Goal: Information Seeking & Learning: Learn about a topic

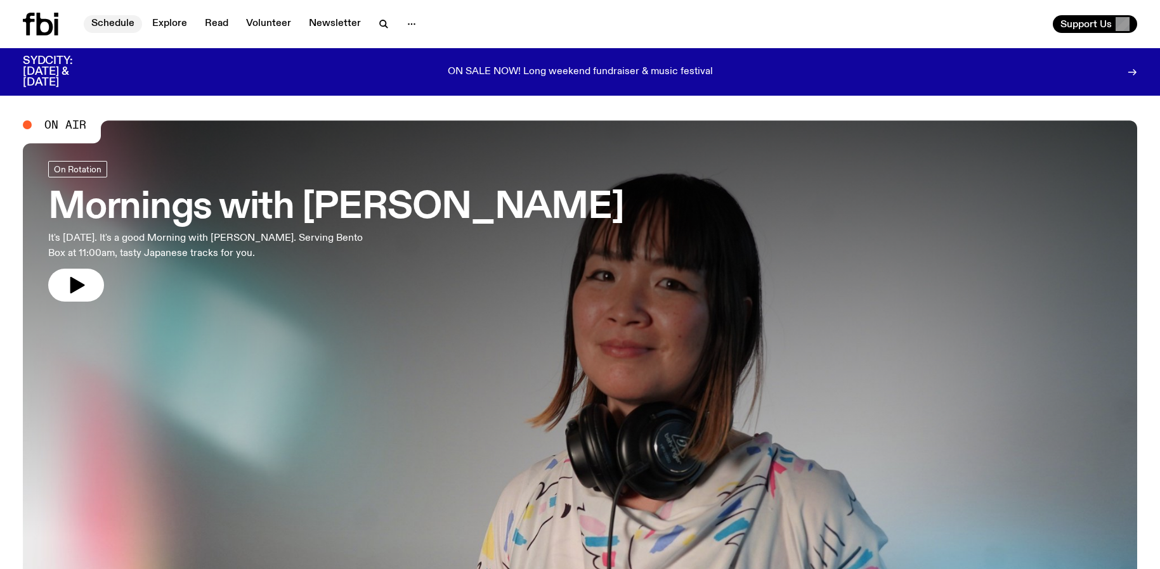
click at [112, 27] on link "Schedule" at bounding box center [113, 24] width 58 height 18
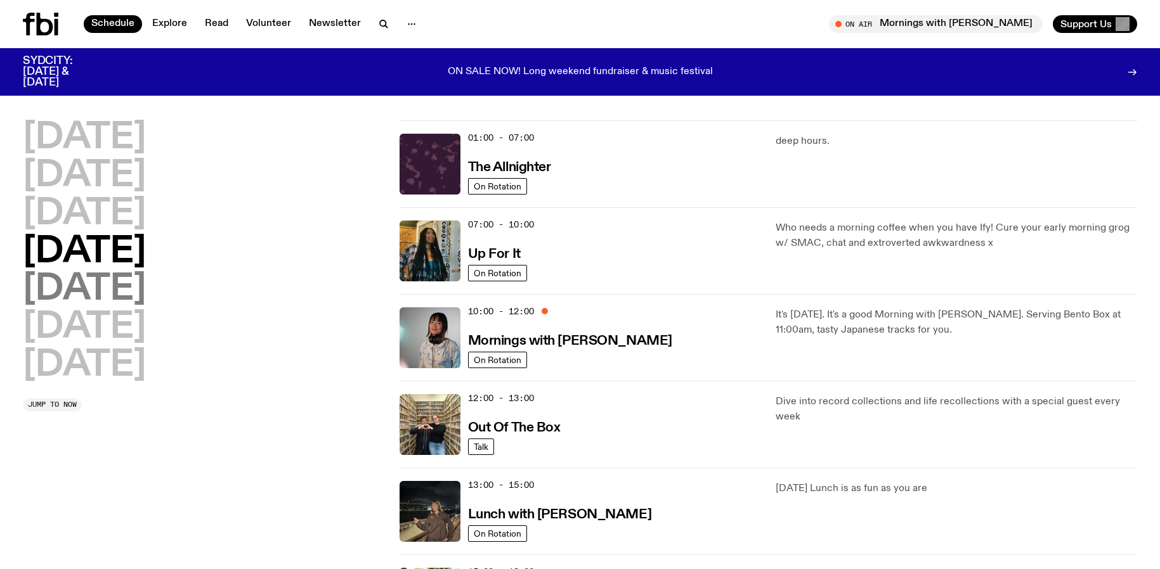
click at [82, 296] on h2 "[DATE]" at bounding box center [84, 290] width 123 height 36
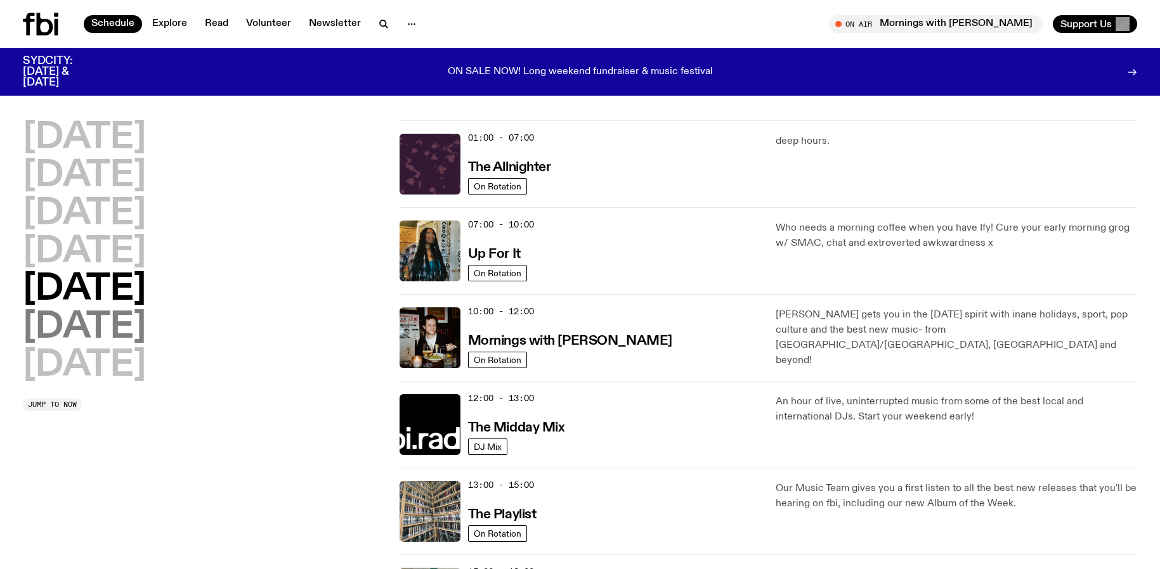
click at [122, 329] on h2 "[DATE]" at bounding box center [84, 328] width 123 height 36
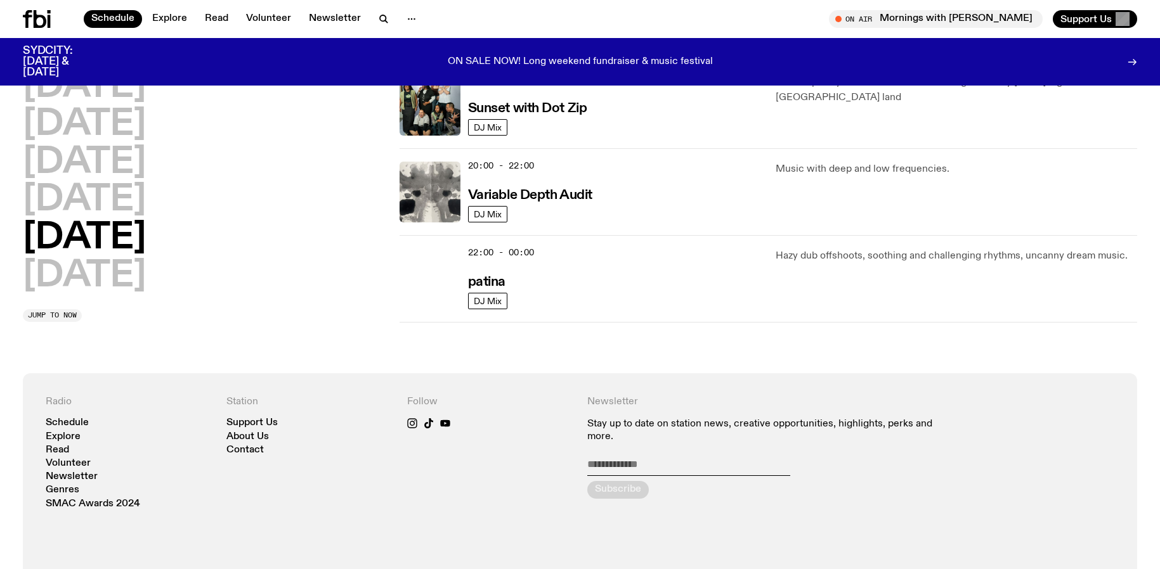
scroll to position [831, 0]
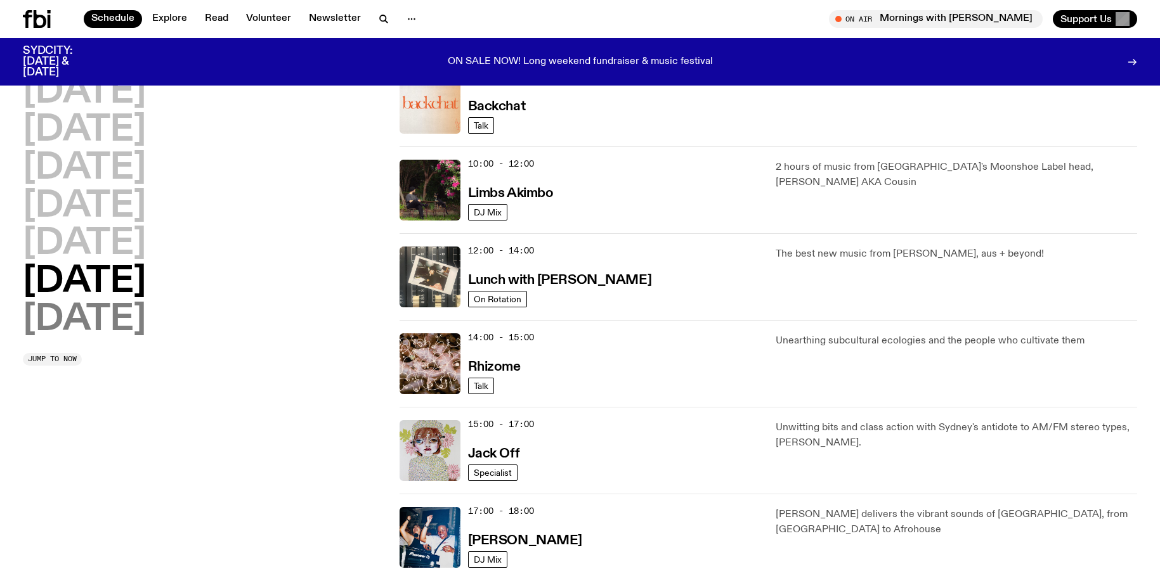
click at [122, 313] on h2 "[DATE]" at bounding box center [84, 320] width 123 height 36
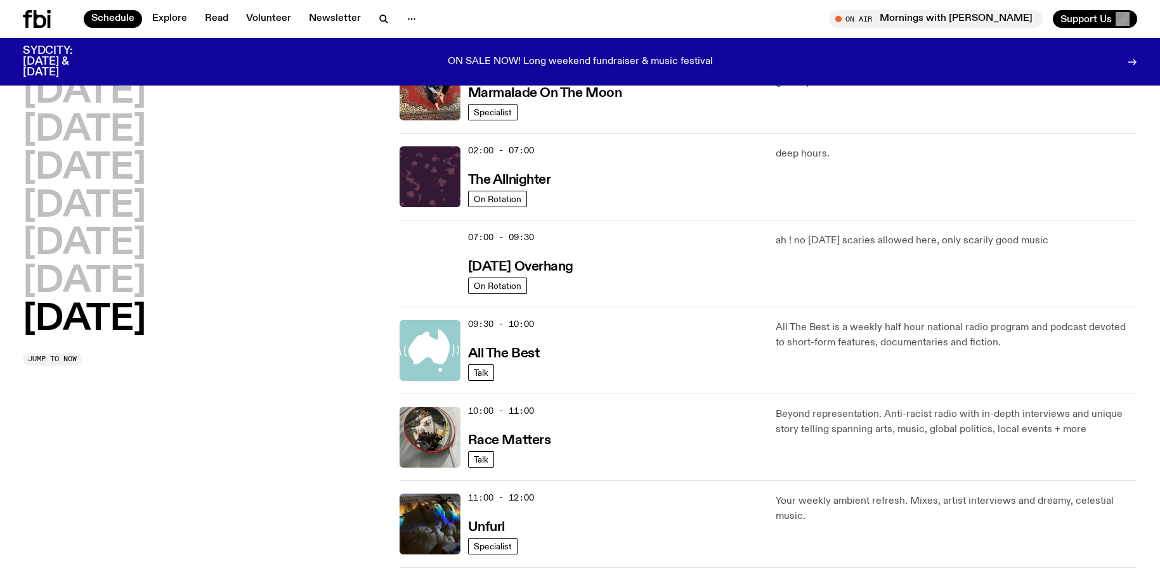
scroll to position [36, 0]
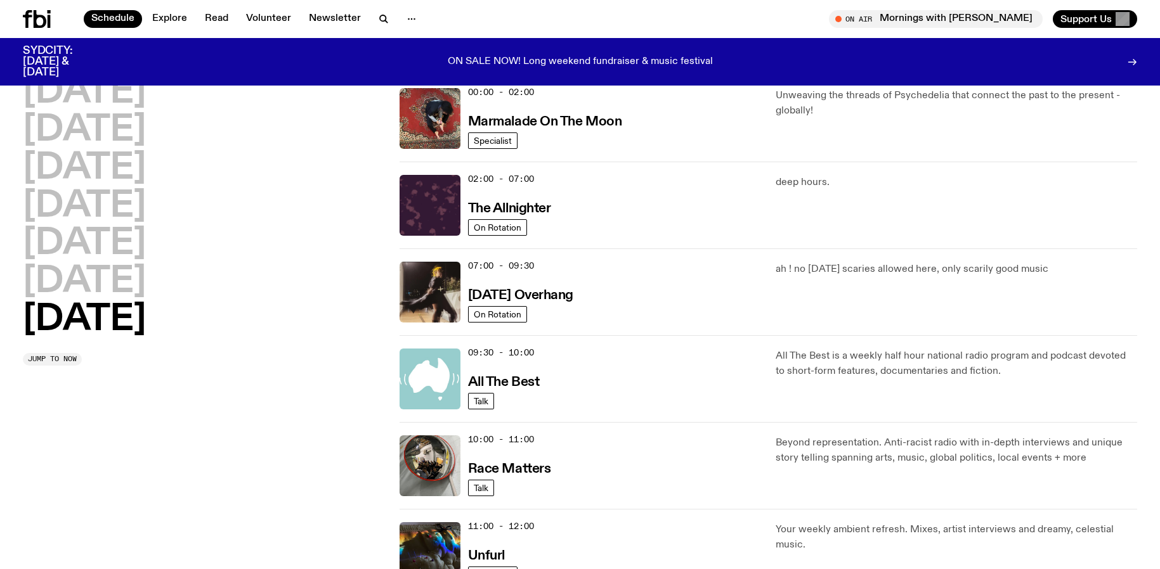
click at [99, 323] on h2 "[DATE]" at bounding box center [84, 320] width 123 height 36
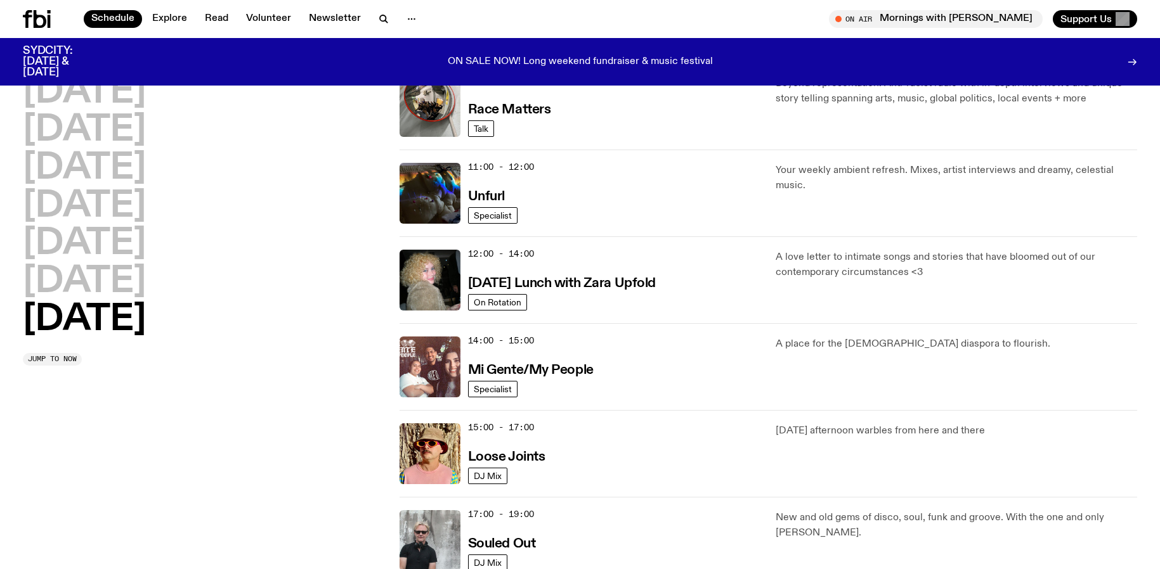
scroll to position [276, 0]
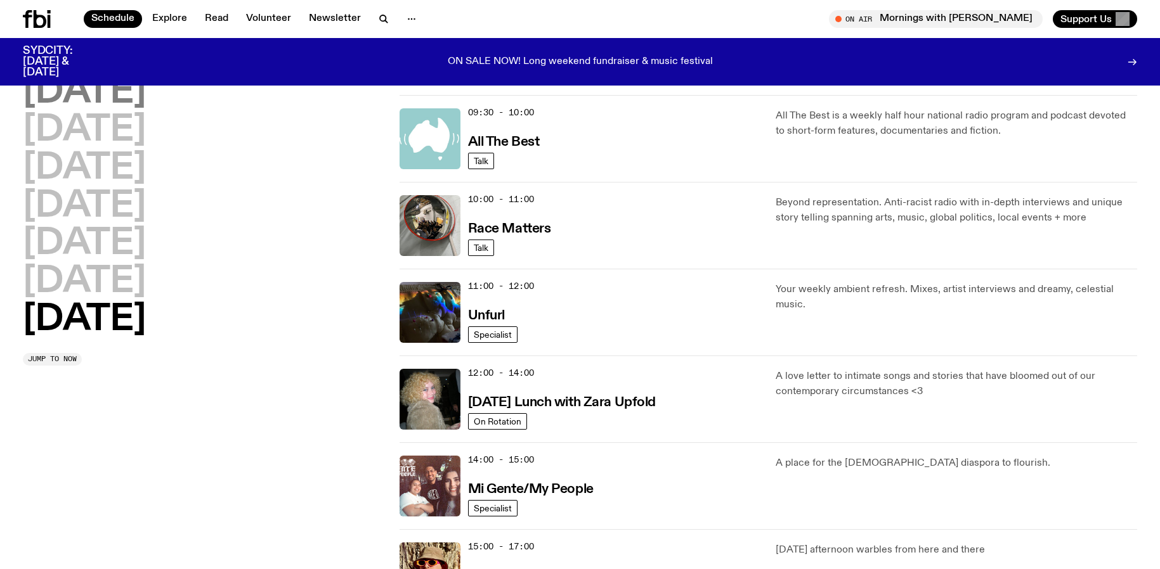
click at [119, 86] on h2 "[DATE]" at bounding box center [84, 93] width 123 height 36
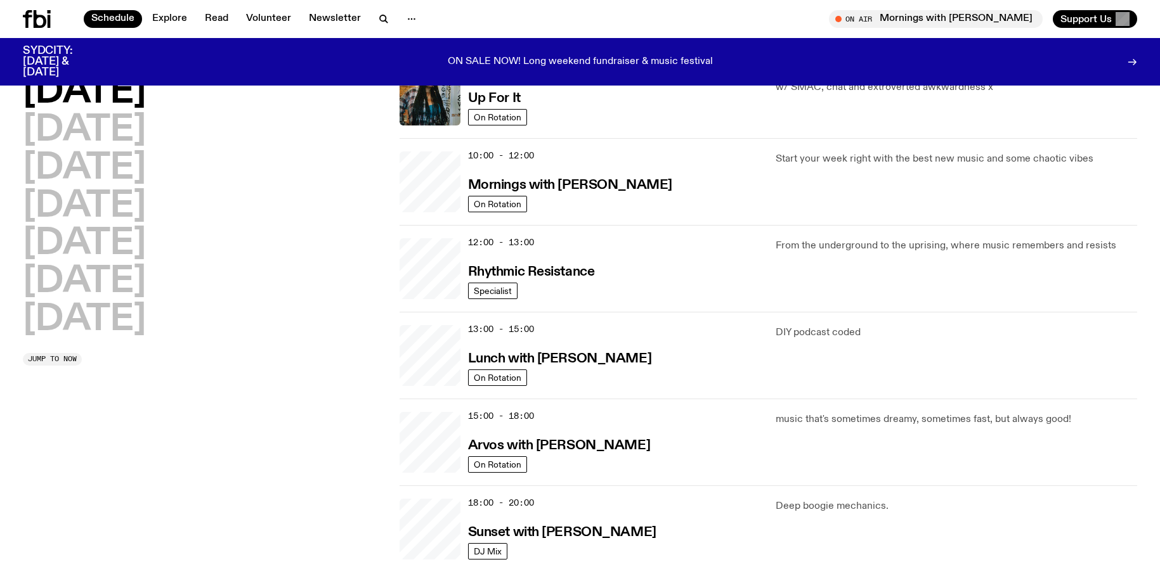
scroll to position [36, 0]
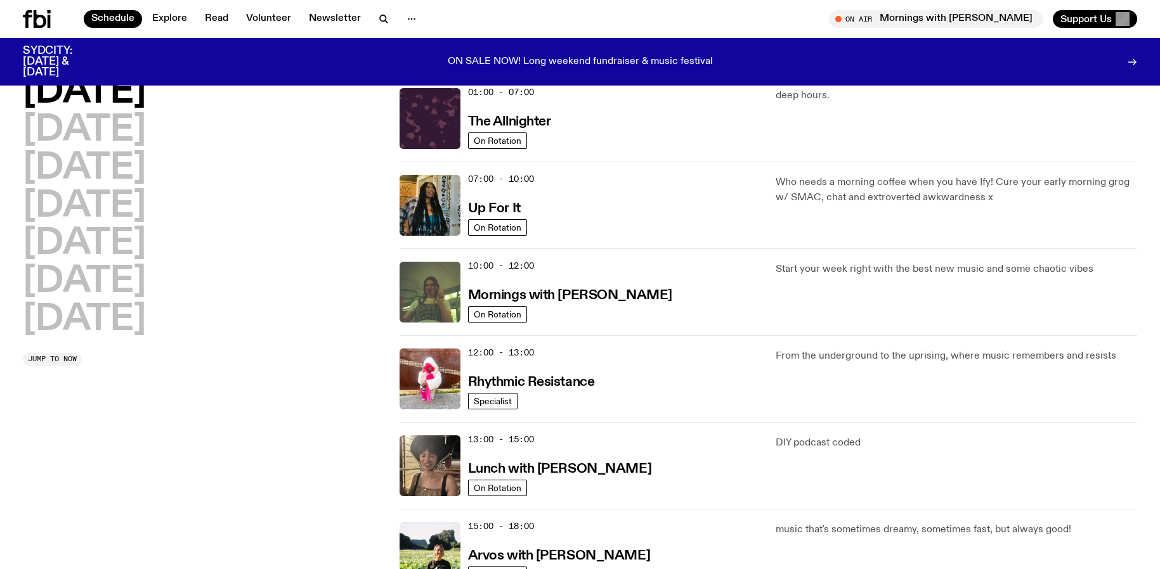
click at [117, 97] on h2 "[DATE]" at bounding box center [84, 93] width 123 height 36
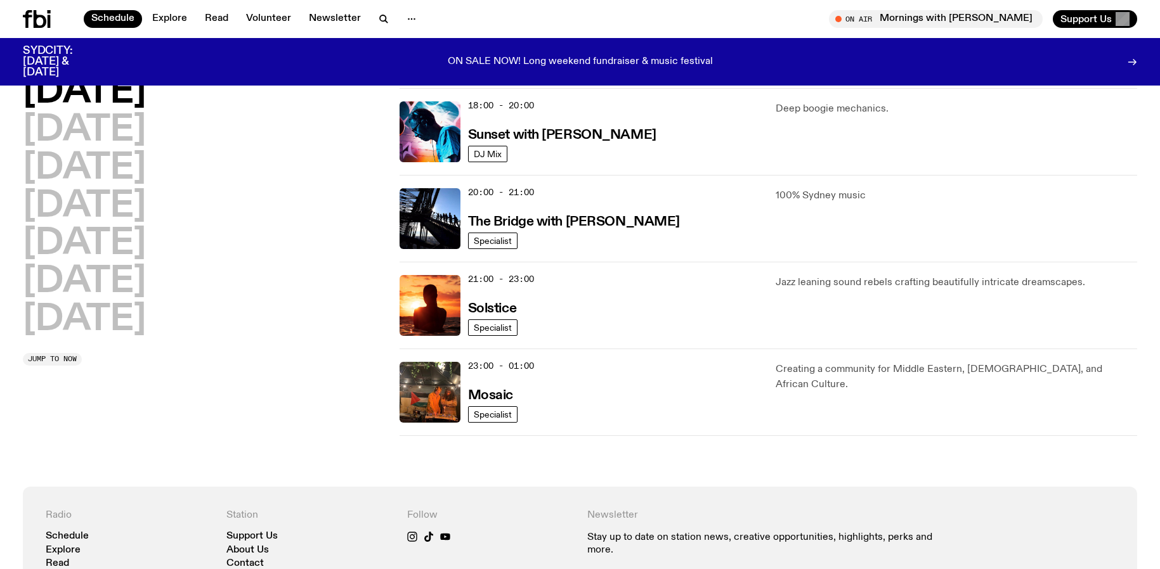
scroll to position [546, 0]
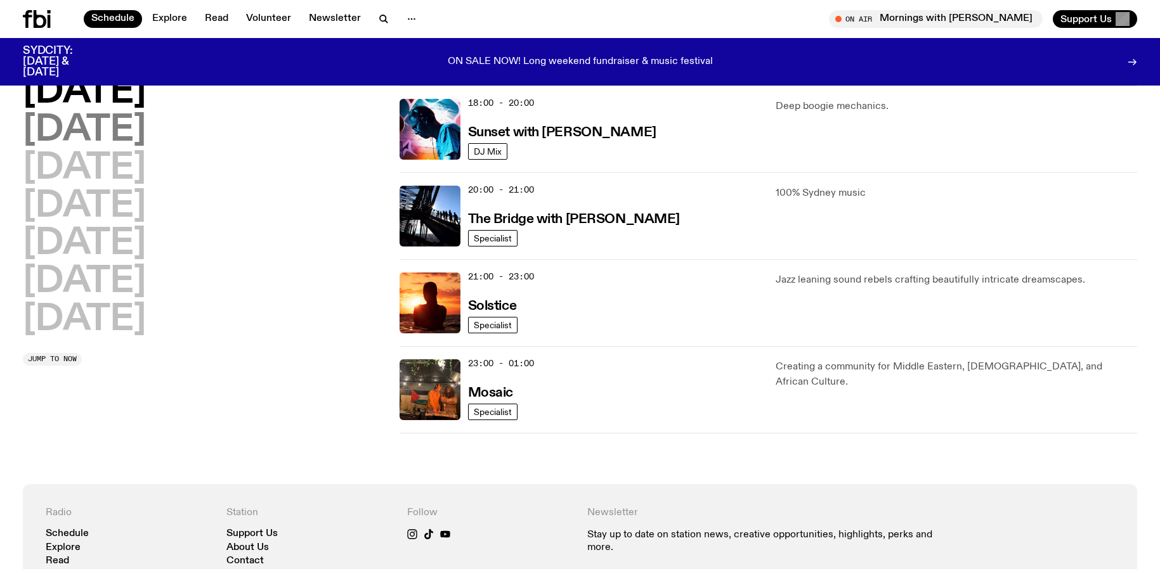
click at [112, 126] on h2 "[DATE]" at bounding box center [84, 131] width 123 height 36
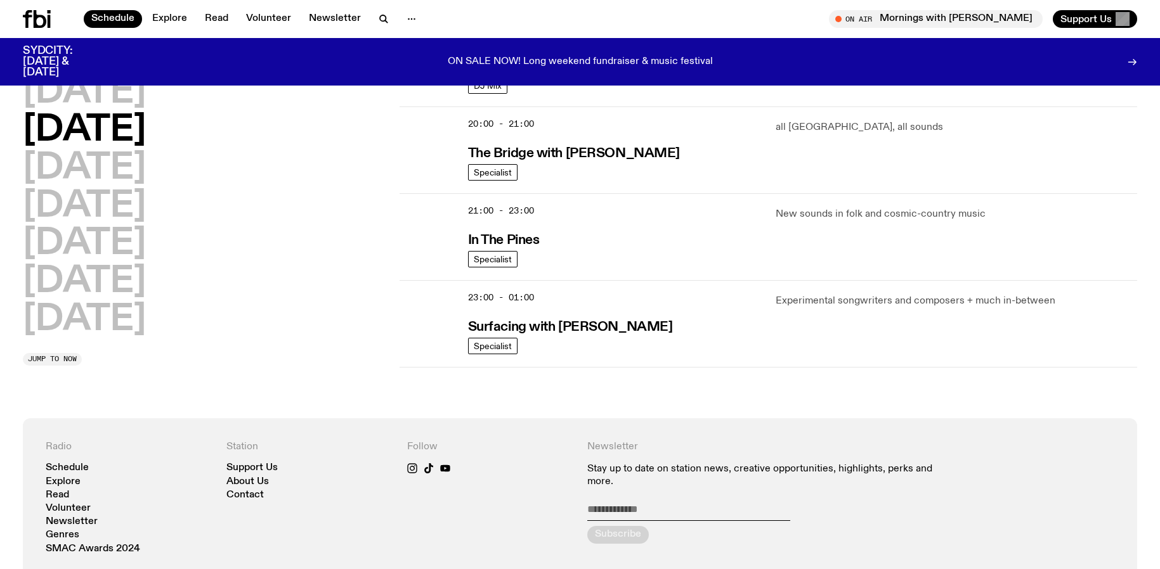
scroll to position [613, 0]
